Goal: Task Accomplishment & Management: Use online tool/utility

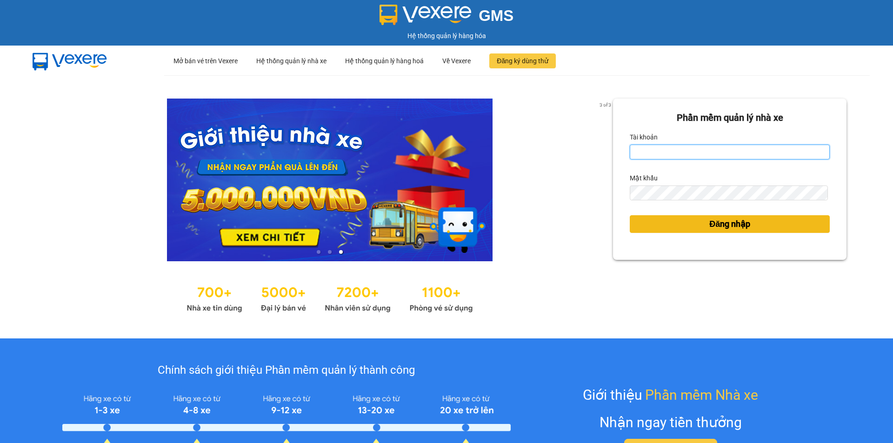
type input "haidang.hao"
click at [759, 225] on button "Đăng nhập" at bounding box center [730, 224] width 200 height 18
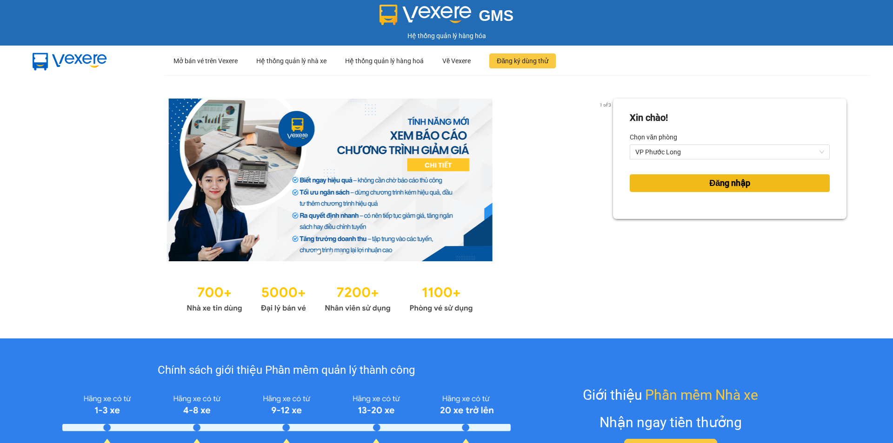
click at [679, 182] on button "Đăng nhập" at bounding box center [730, 183] width 200 height 18
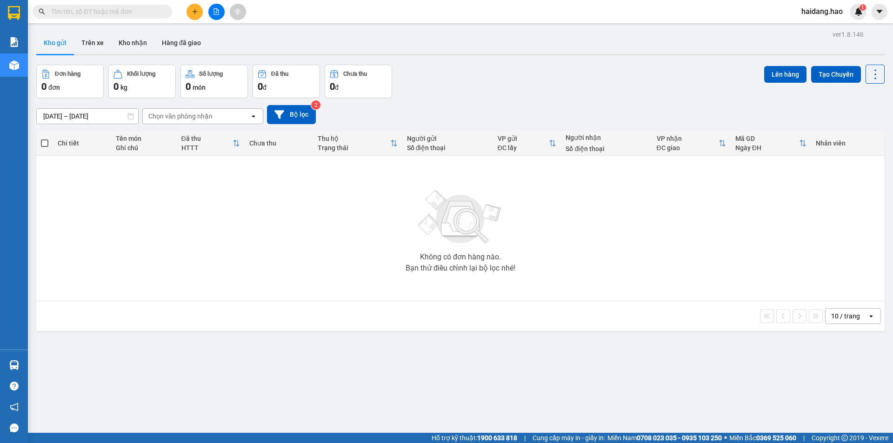
click at [165, 113] on div "Chọn văn phòng nhận" at bounding box center [180, 116] width 64 height 9
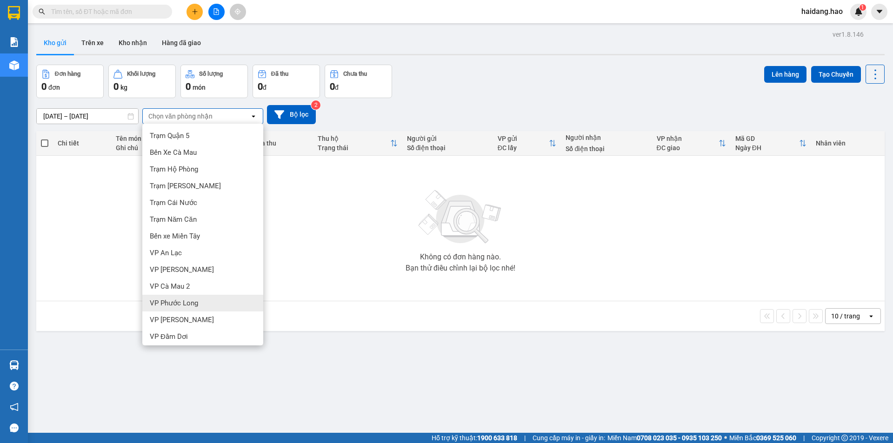
click at [214, 296] on div "VP Phước Long" at bounding box center [202, 303] width 121 height 17
